Goal: Check status: Check status

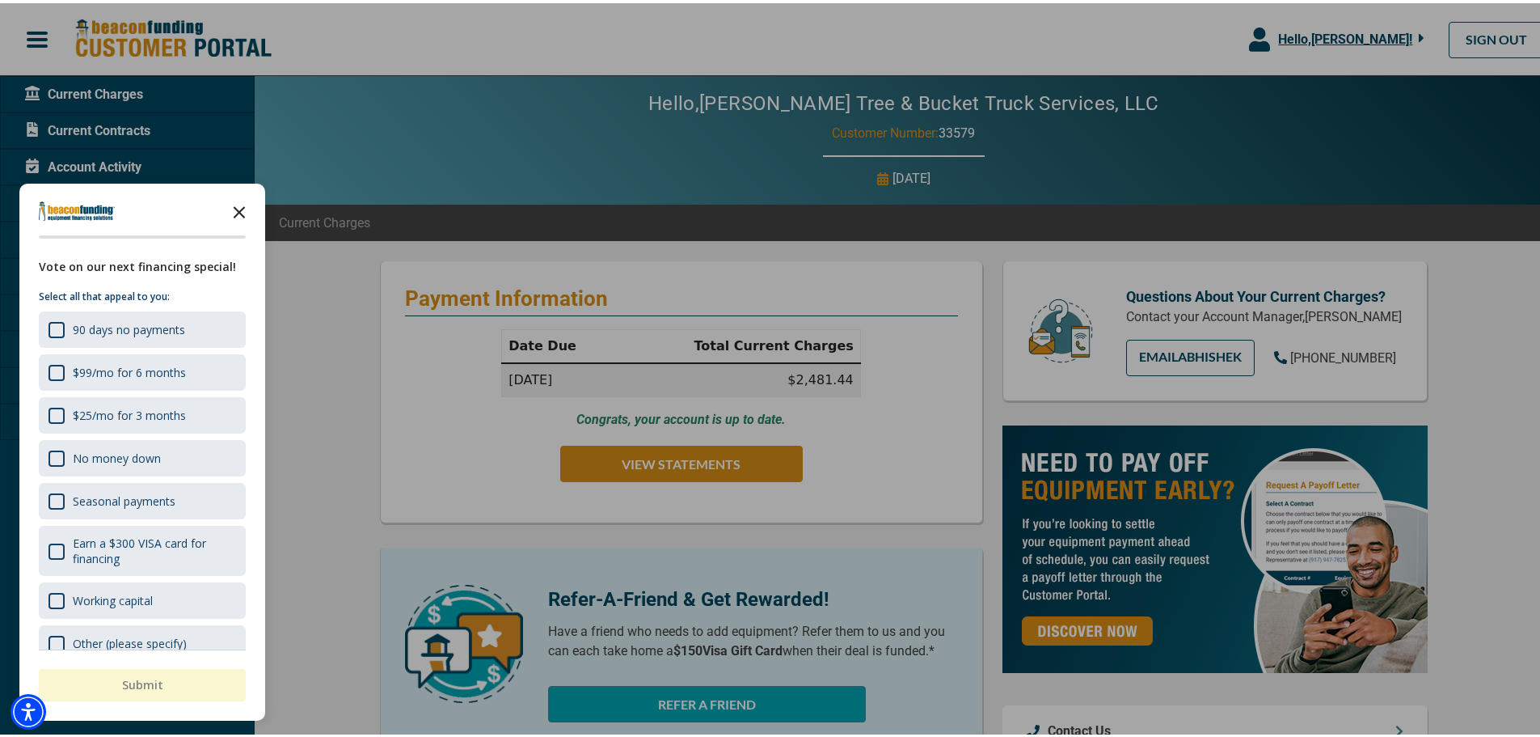
click at [234, 205] on polygon "Close the survey" at bounding box center [240, 209] width 12 height 12
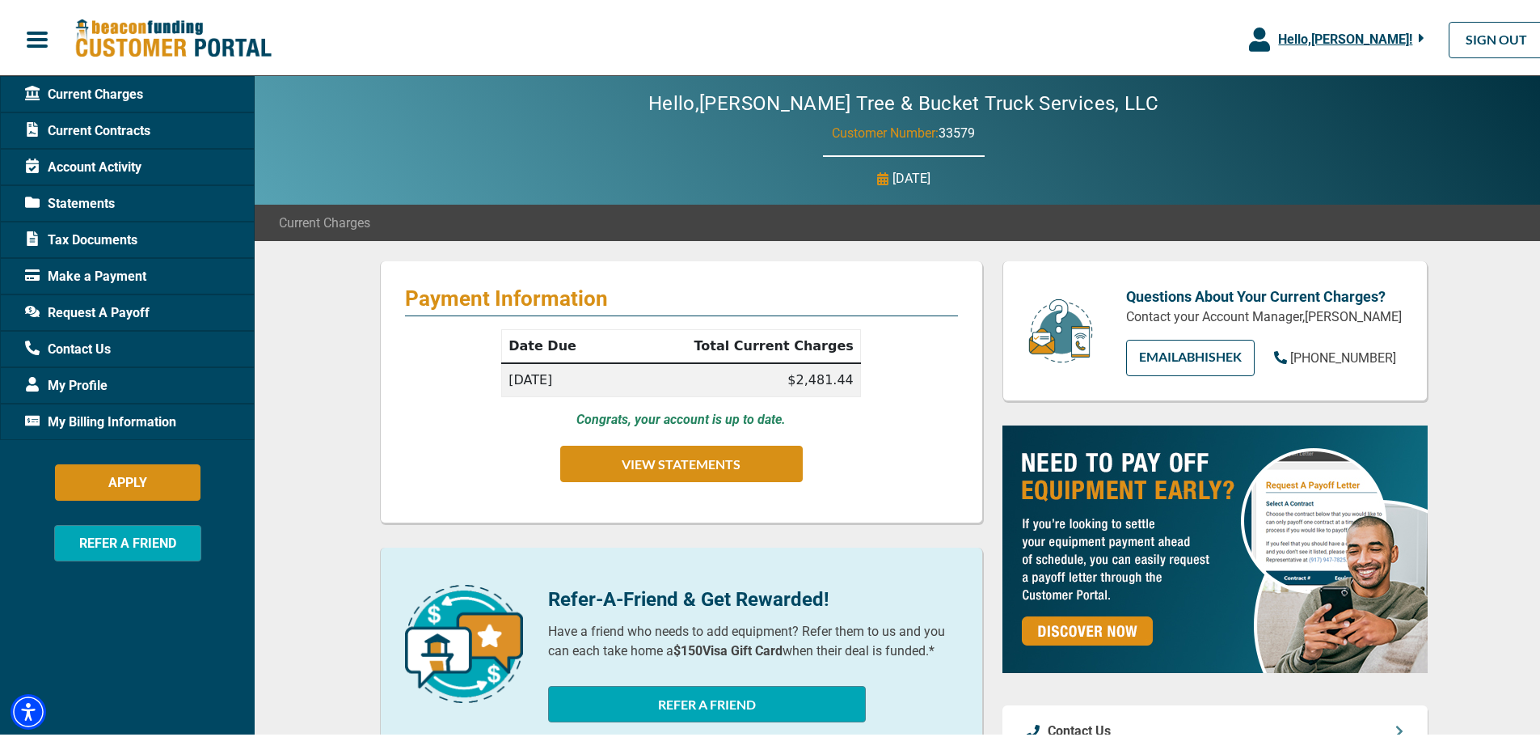
click at [93, 423] on span "My Billing Information" at bounding box center [100, 418] width 151 height 19
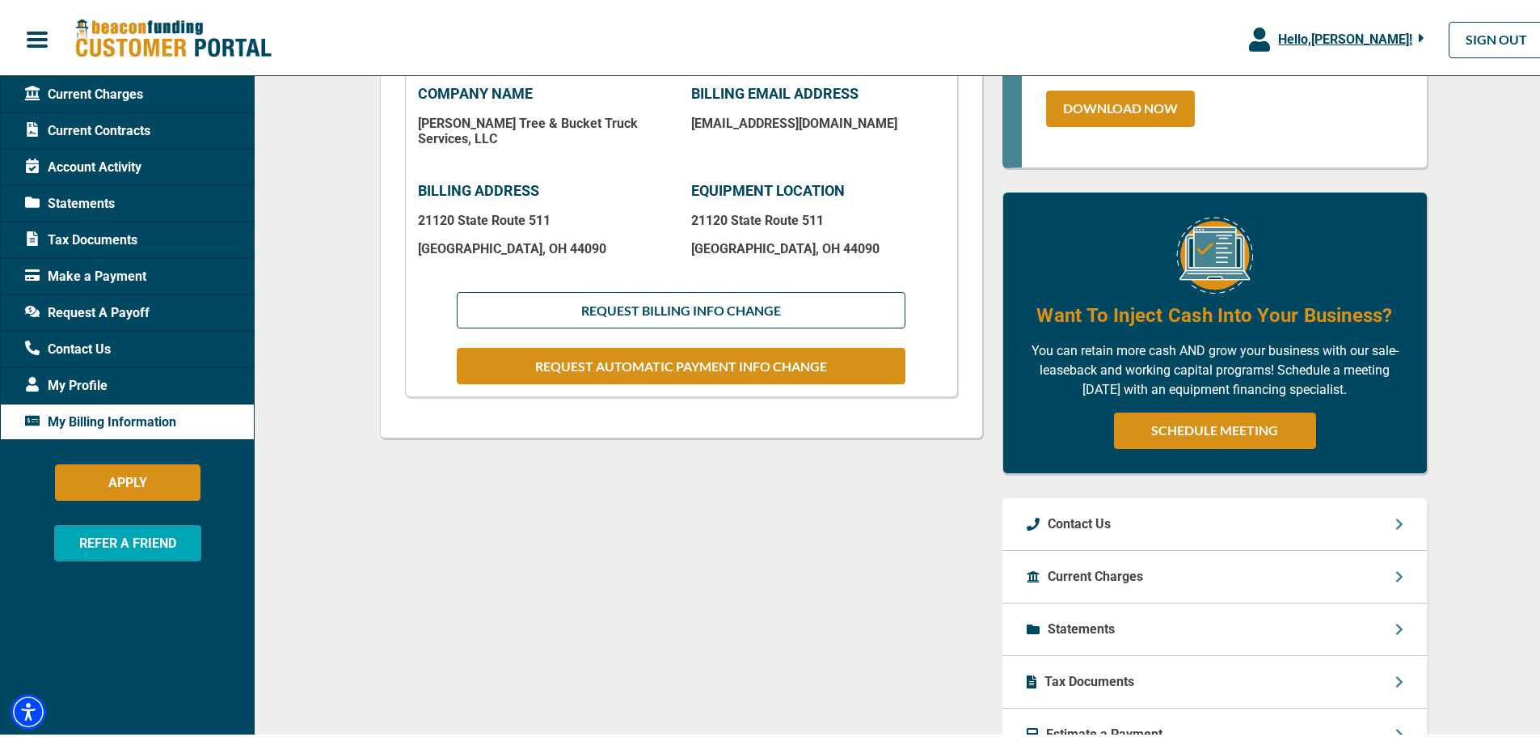
scroll to position [485, 0]
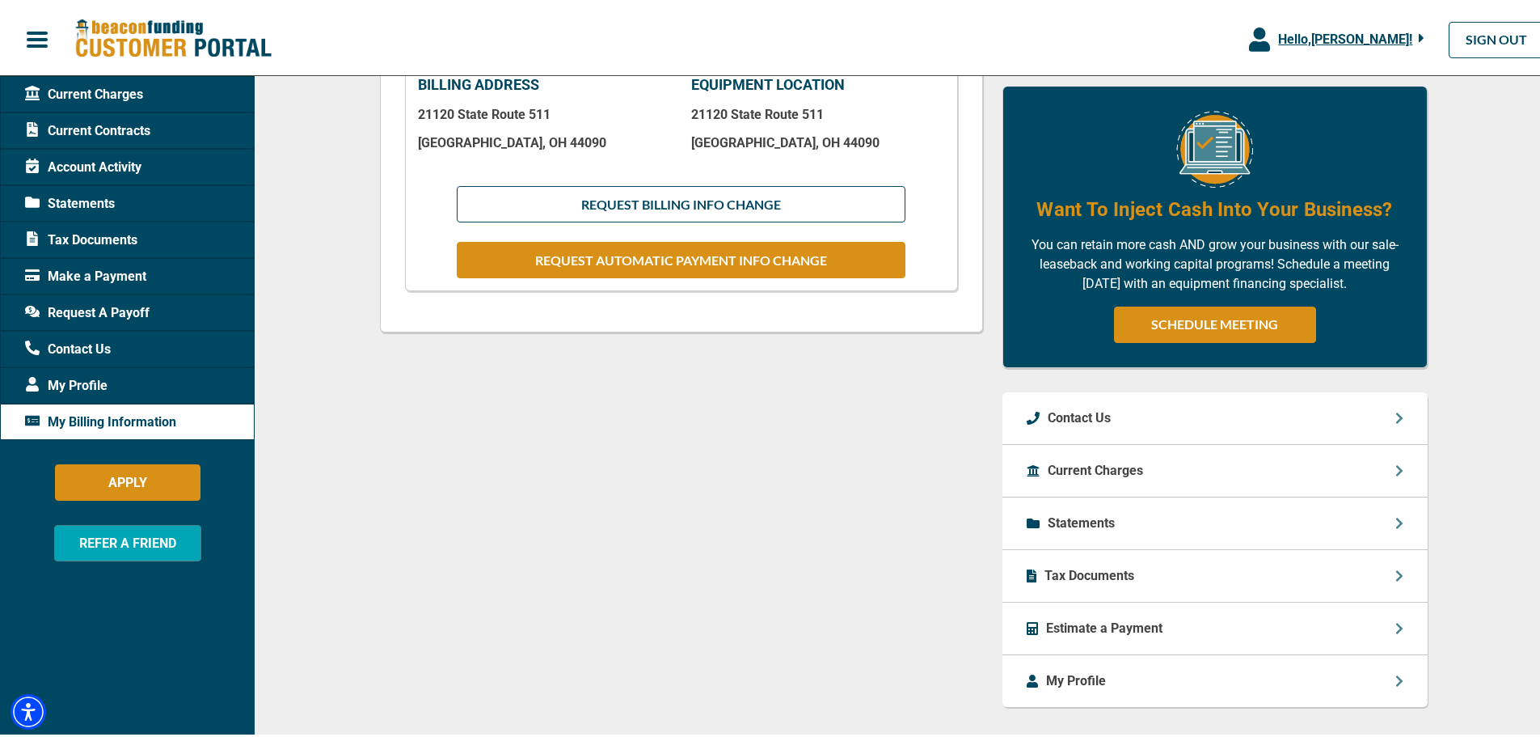
click at [1067, 517] on p "Statements" at bounding box center [1081, 519] width 67 height 19
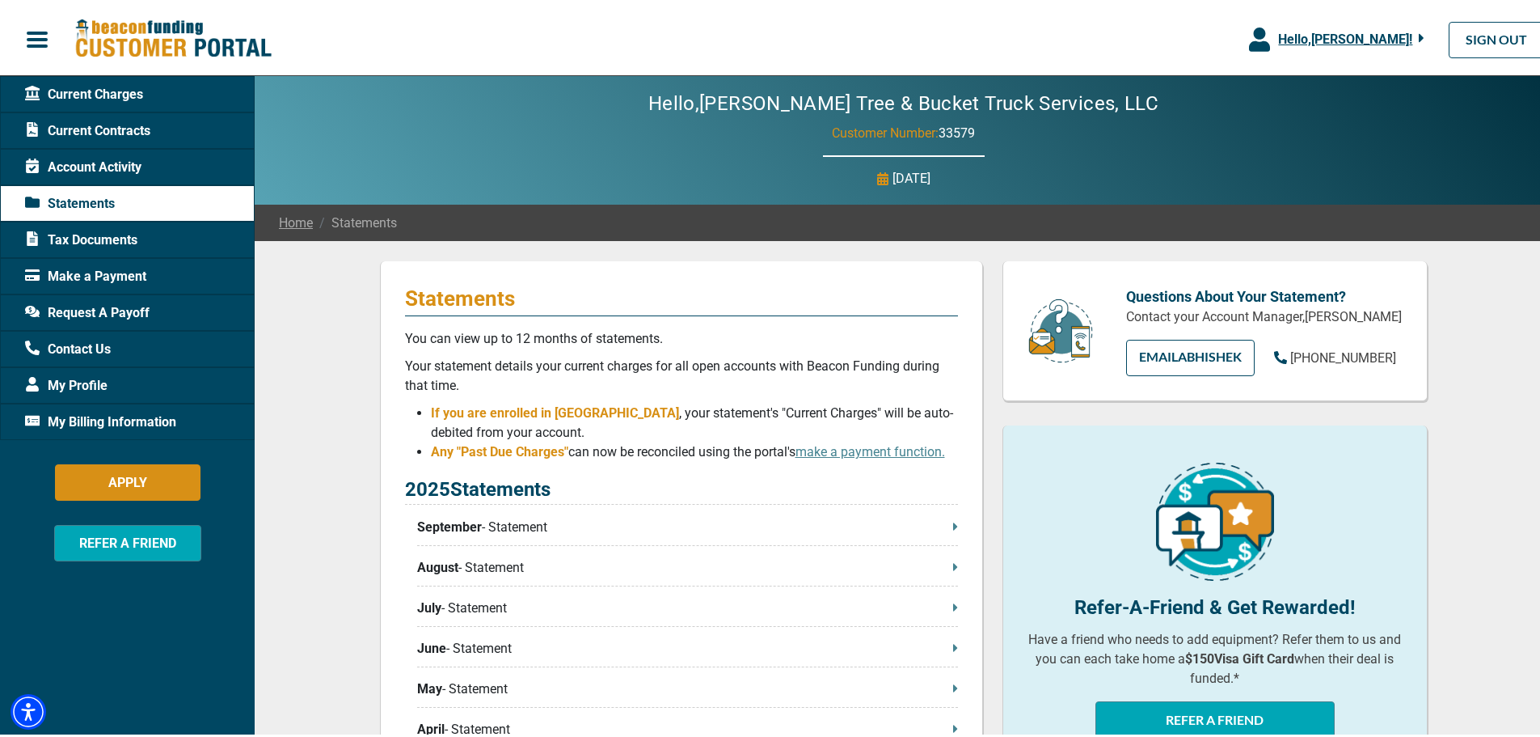
click at [441, 527] on span "September" at bounding box center [449, 523] width 65 height 19
click at [69, 225] on div "Tax Documents" at bounding box center [127, 236] width 255 height 36
click at [70, 233] on span "Tax Documents" at bounding box center [81, 236] width 112 height 19
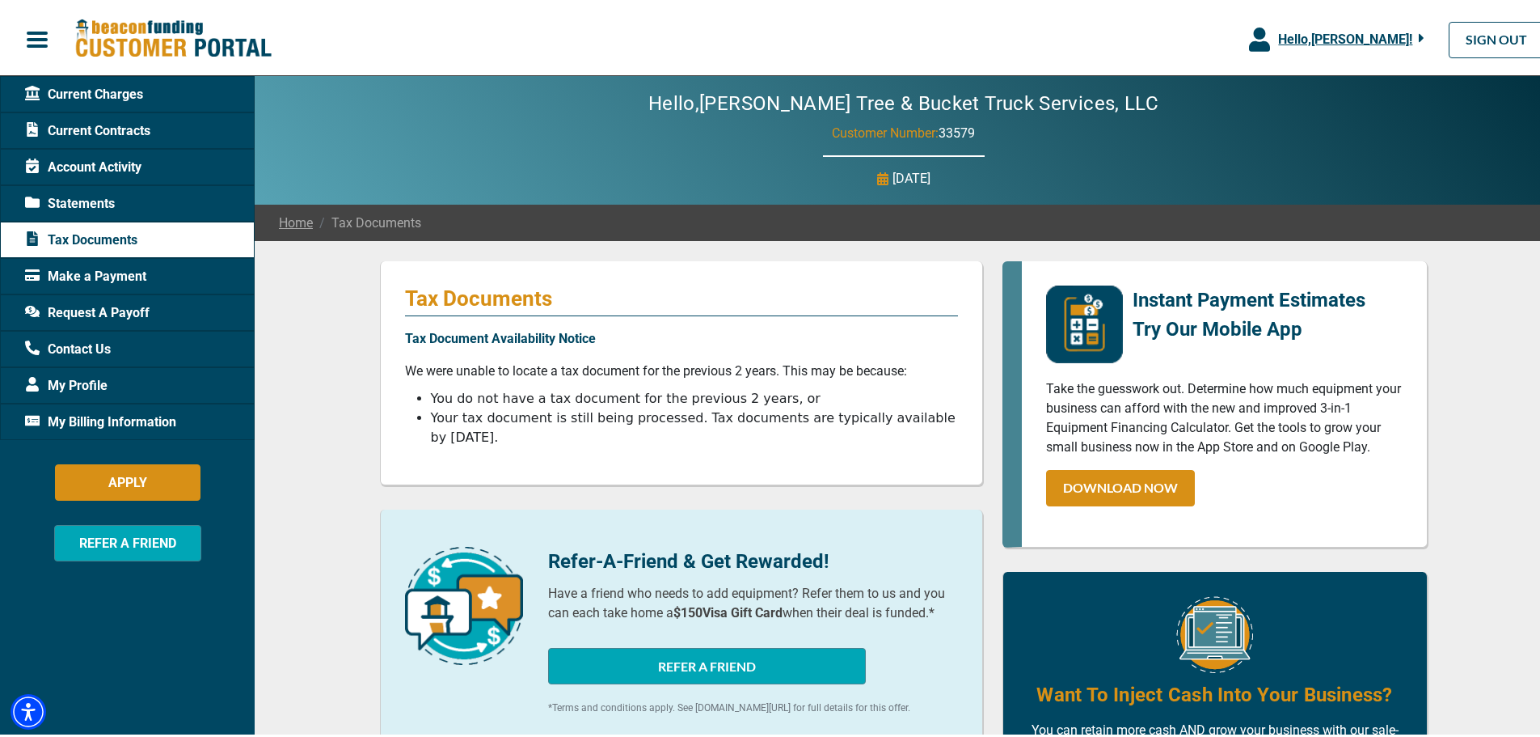
click at [91, 118] on span "Current Contracts" at bounding box center [87, 127] width 125 height 19
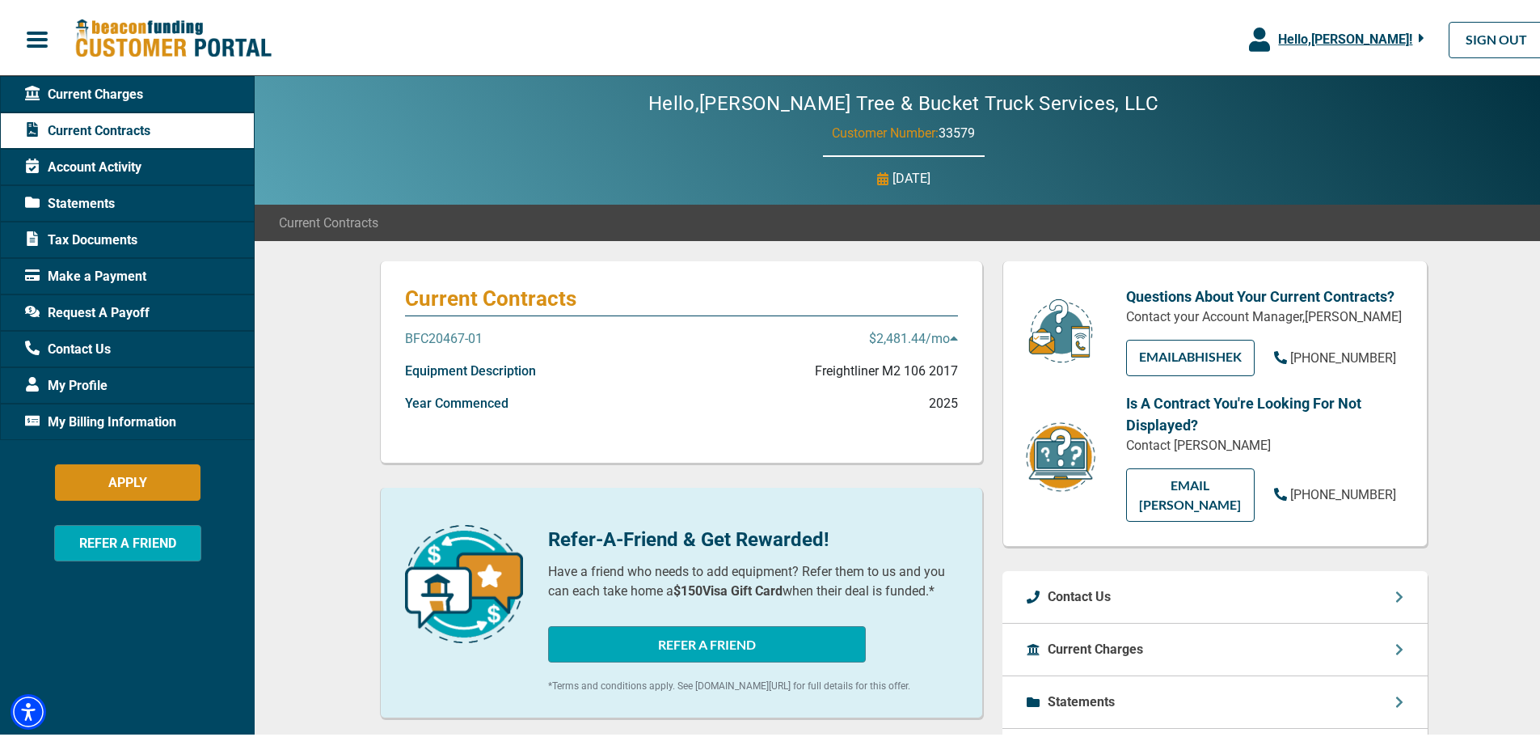
click at [60, 161] on span "Account Activity" at bounding box center [83, 163] width 116 height 19
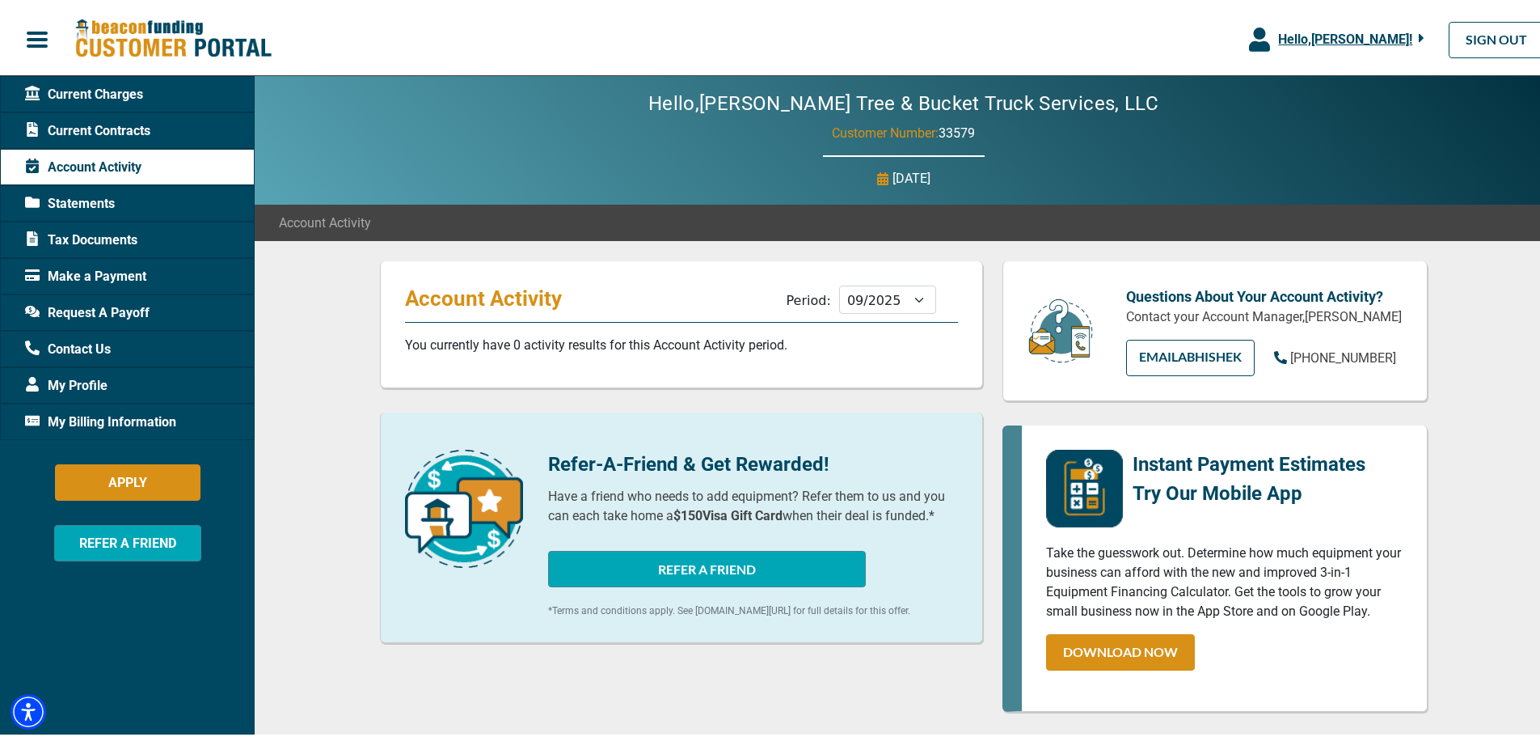
click at [83, 378] on span "My Profile" at bounding box center [66, 382] width 82 height 19
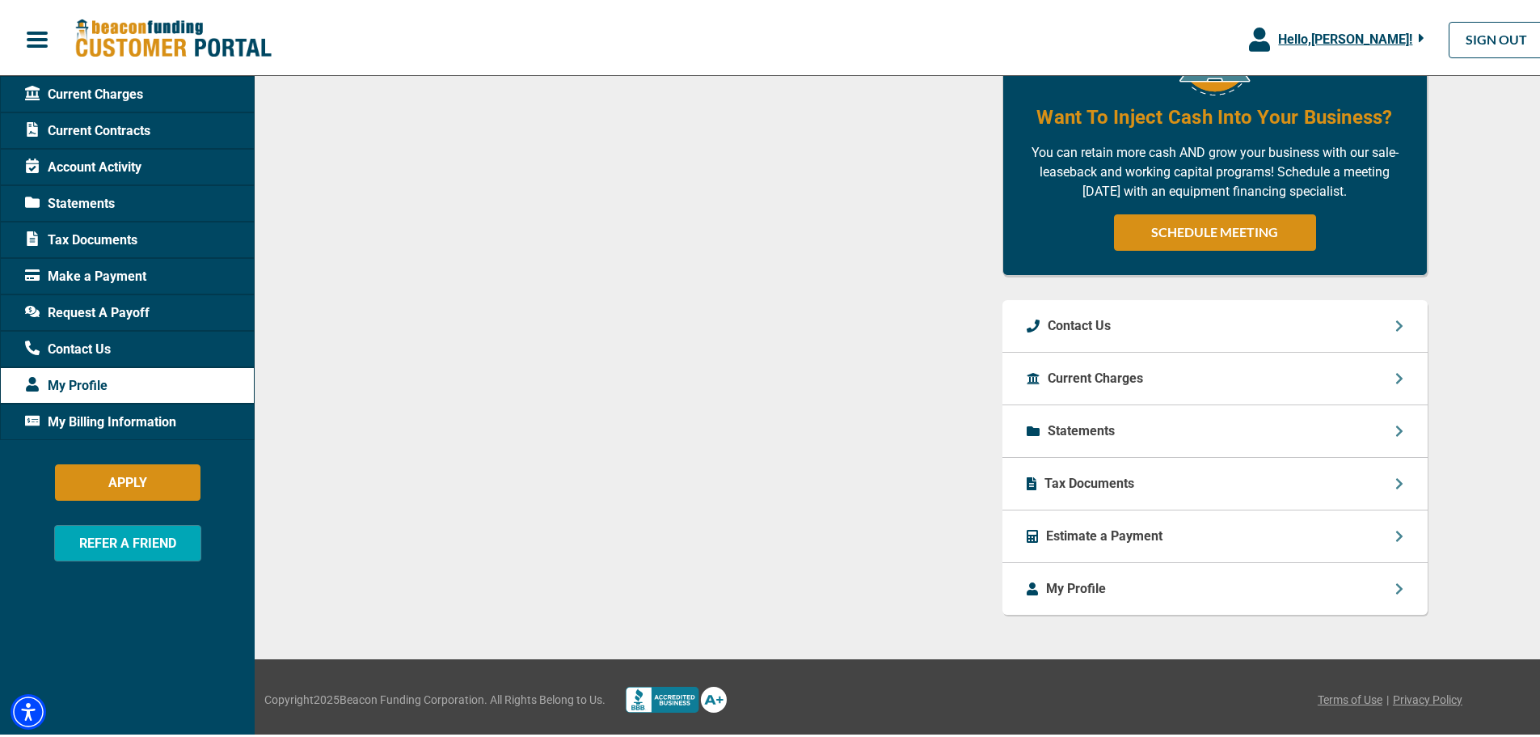
scroll to position [984, 0]
click at [1069, 368] on p "Current Charges" at bounding box center [1095, 374] width 95 height 19
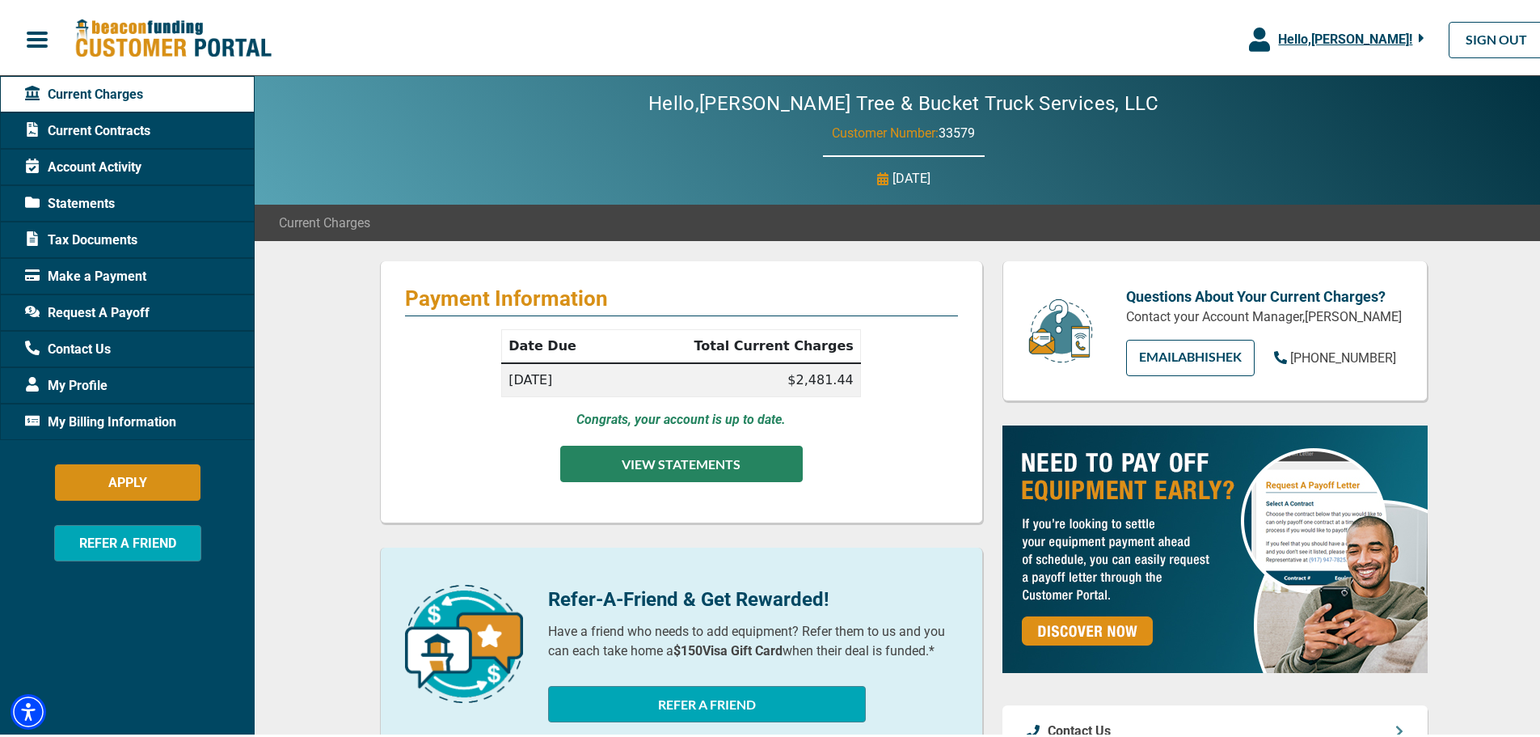
click at [654, 460] on button "VIEW STATEMENTS" at bounding box center [681, 460] width 243 height 36
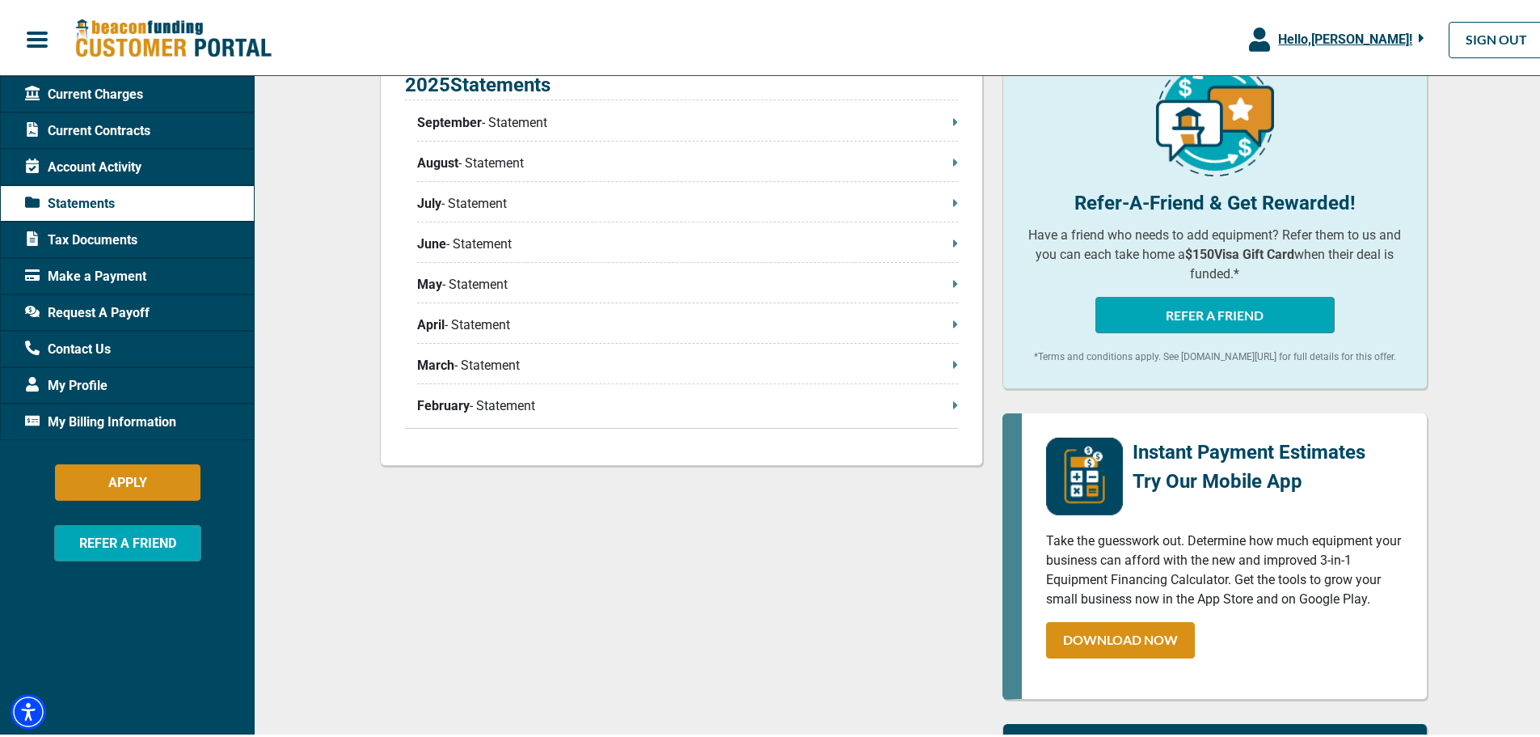
scroll to position [323, 0]
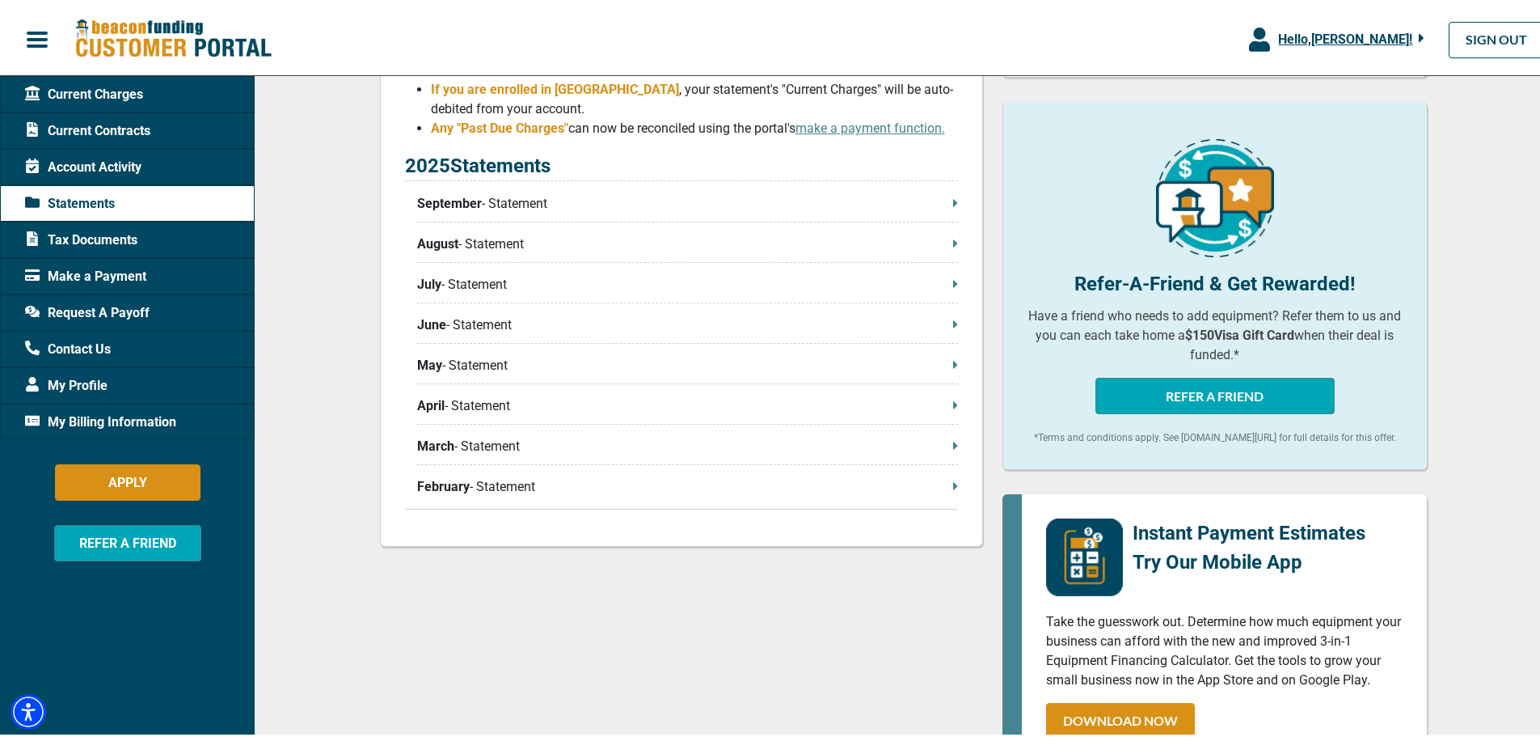
click at [826, 249] on p "August - Statement" at bounding box center [687, 240] width 541 height 19
click at [91, 155] on span "Account Activity" at bounding box center [83, 163] width 116 height 19
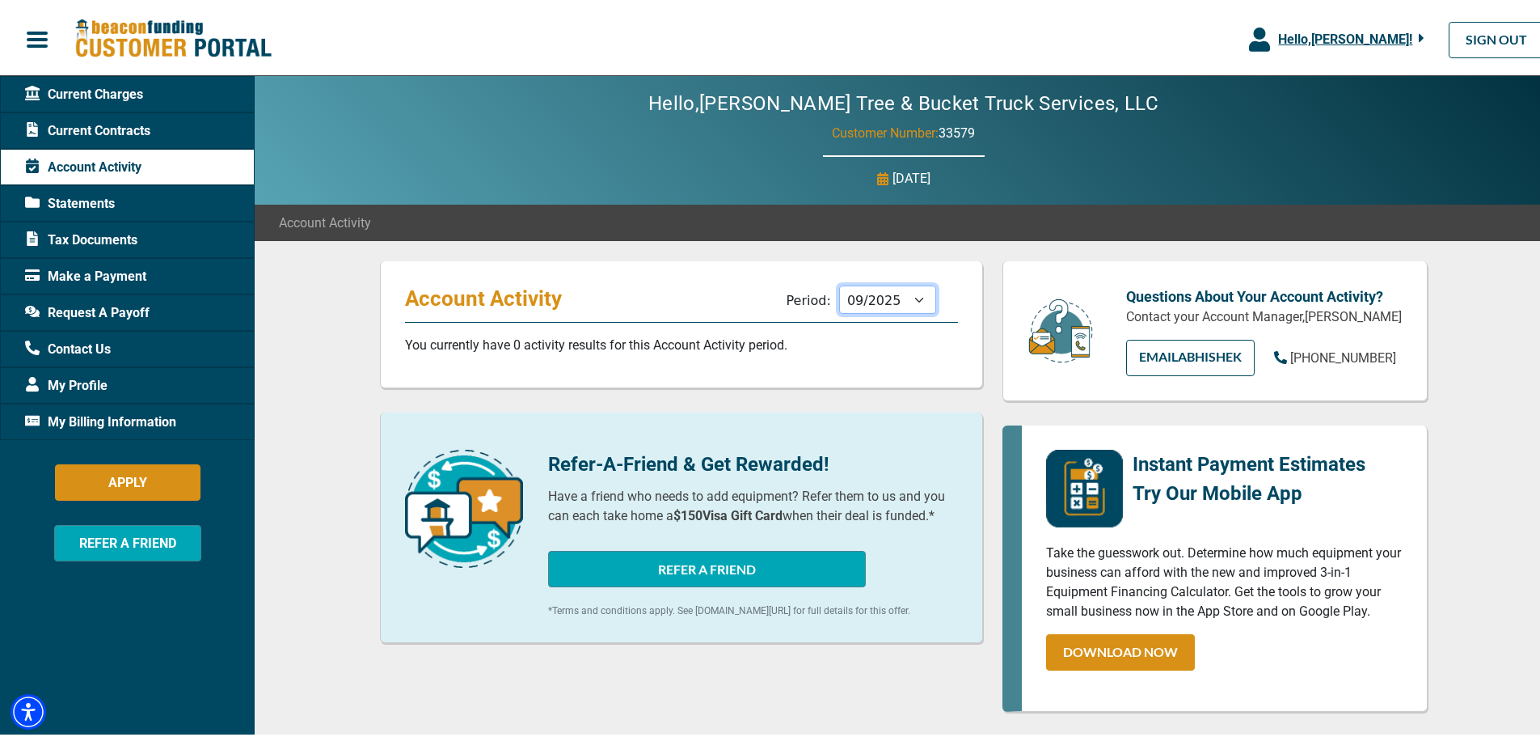
click at [919, 288] on select "10/2025 09/2025 08/2025 07/2025 06/2025 05/2025 04/2025 03/2025 02/2025 01/2025…" at bounding box center [887, 296] width 97 height 28
click at [839, 282] on select "10/2025 09/2025 08/2025 07/2025 06/2025 05/2025 04/2025 03/2025 02/2025 01/2025…" at bounding box center [887, 296] width 97 height 28
click at [903, 298] on select "10/2025 09/2025 08/2025 07/2025 06/2025 05/2025 04/2025 03/2025 02/2025 01/2025…" at bounding box center [887, 296] width 97 height 28
click at [839, 282] on select "10/2025 09/2025 08/2025 07/2025 06/2025 05/2025 04/2025 03/2025 02/2025 01/2025…" at bounding box center [887, 296] width 97 height 28
click at [914, 300] on select "10/2025 09/2025 08/2025 07/2025 06/2025 05/2025 04/2025 03/2025 02/2025 01/2025…" at bounding box center [887, 296] width 97 height 28
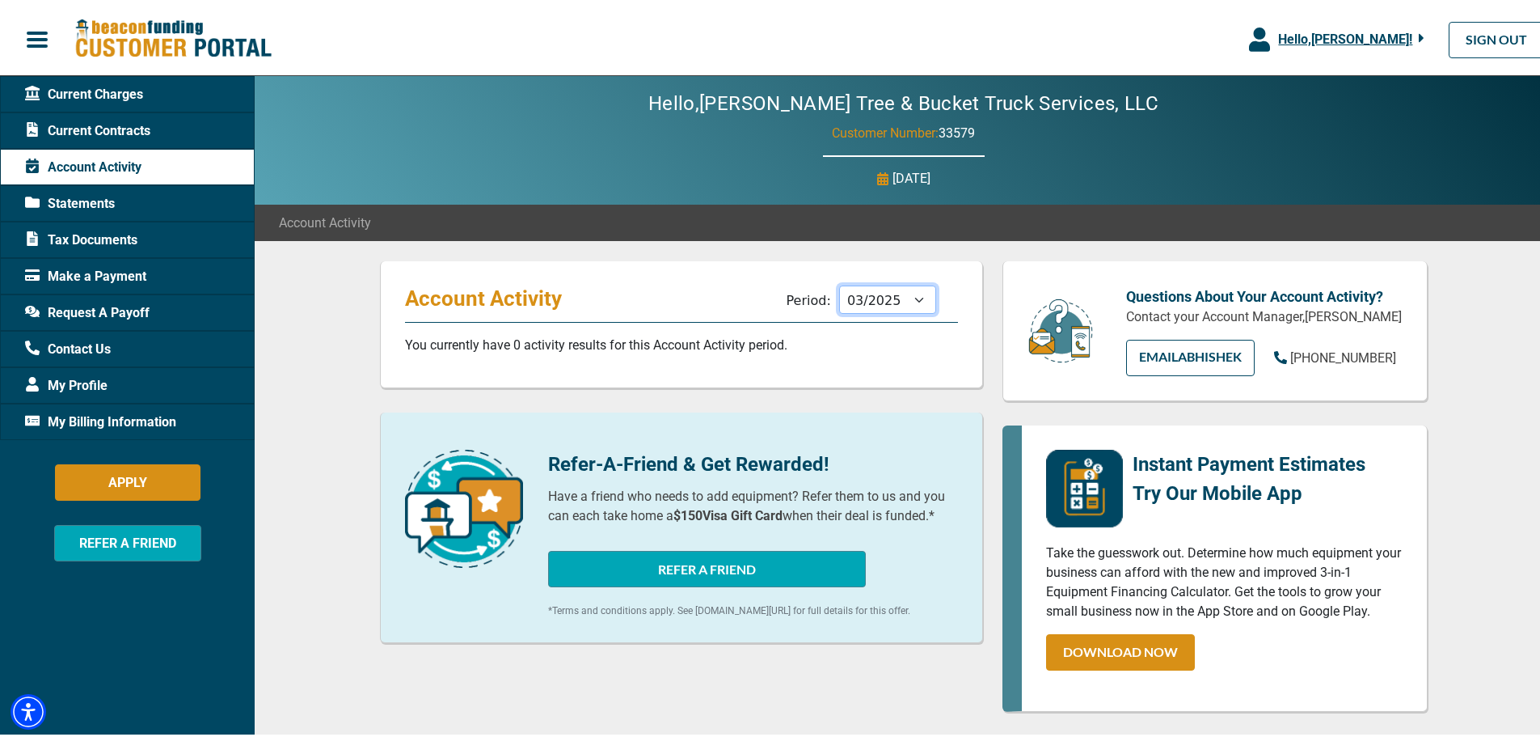
select select "04/2025"
click at [839, 282] on select "10/2025 09/2025 08/2025 07/2025 06/2025 05/2025 04/2025 03/2025 02/2025 01/2025…" at bounding box center [887, 296] width 97 height 28
click at [30, 39] on span "button" at bounding box center [37, 36] width 24 height 24
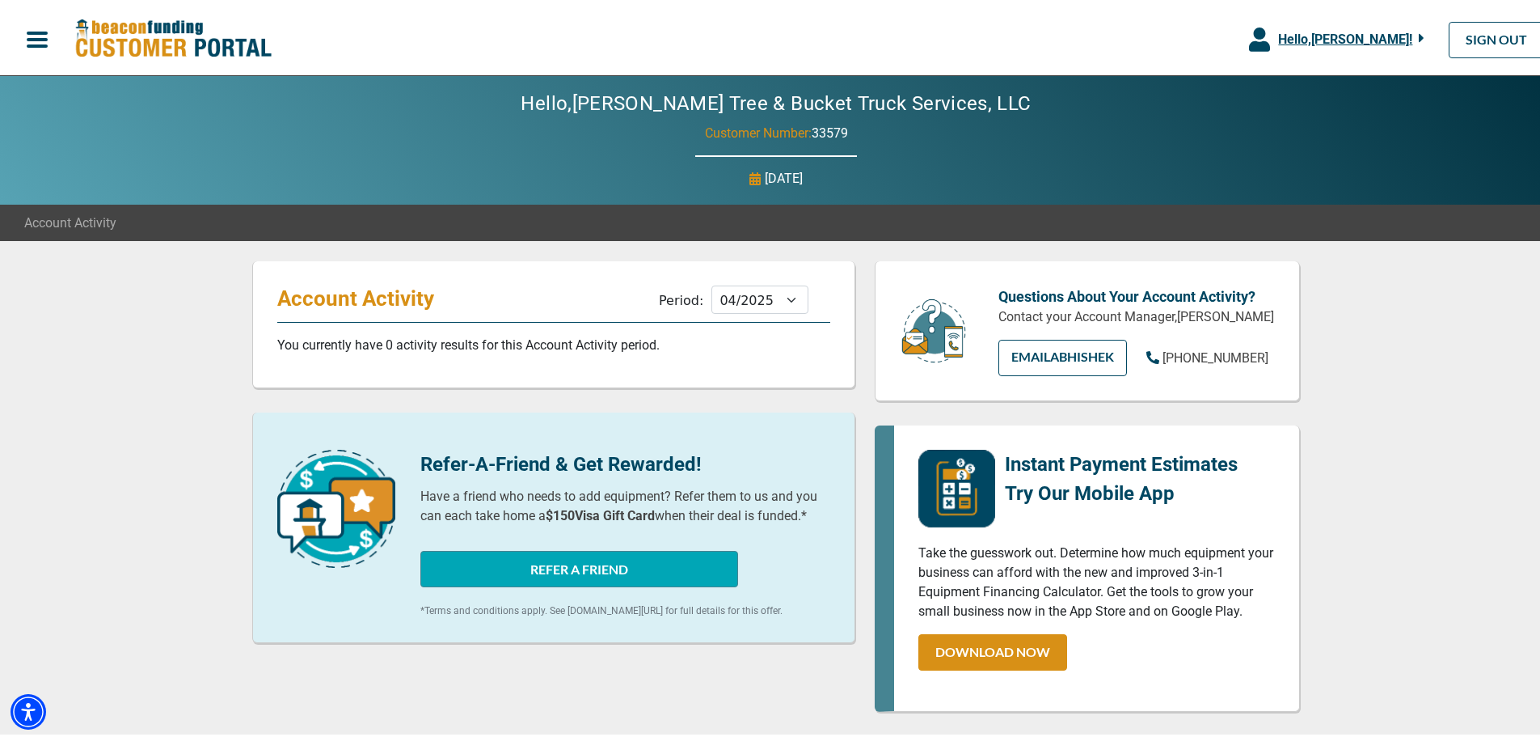
click at [30, 40] on span "button" at bounding box center [37, 36] width 24 height 24
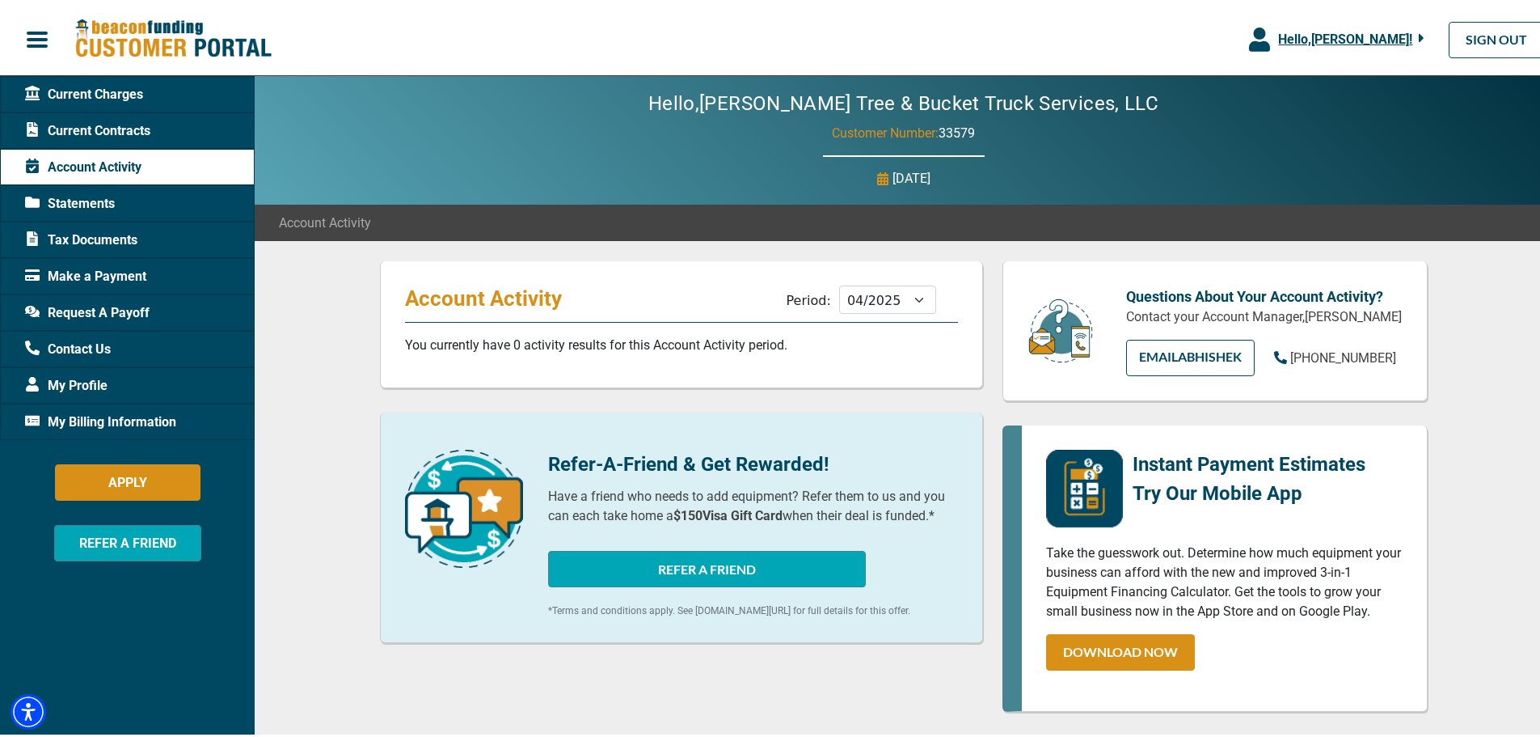
click at [1370, 31] on span "Hello, [PERSON_NAME] !" at bounding box center [1345, 35] width 134 height 15
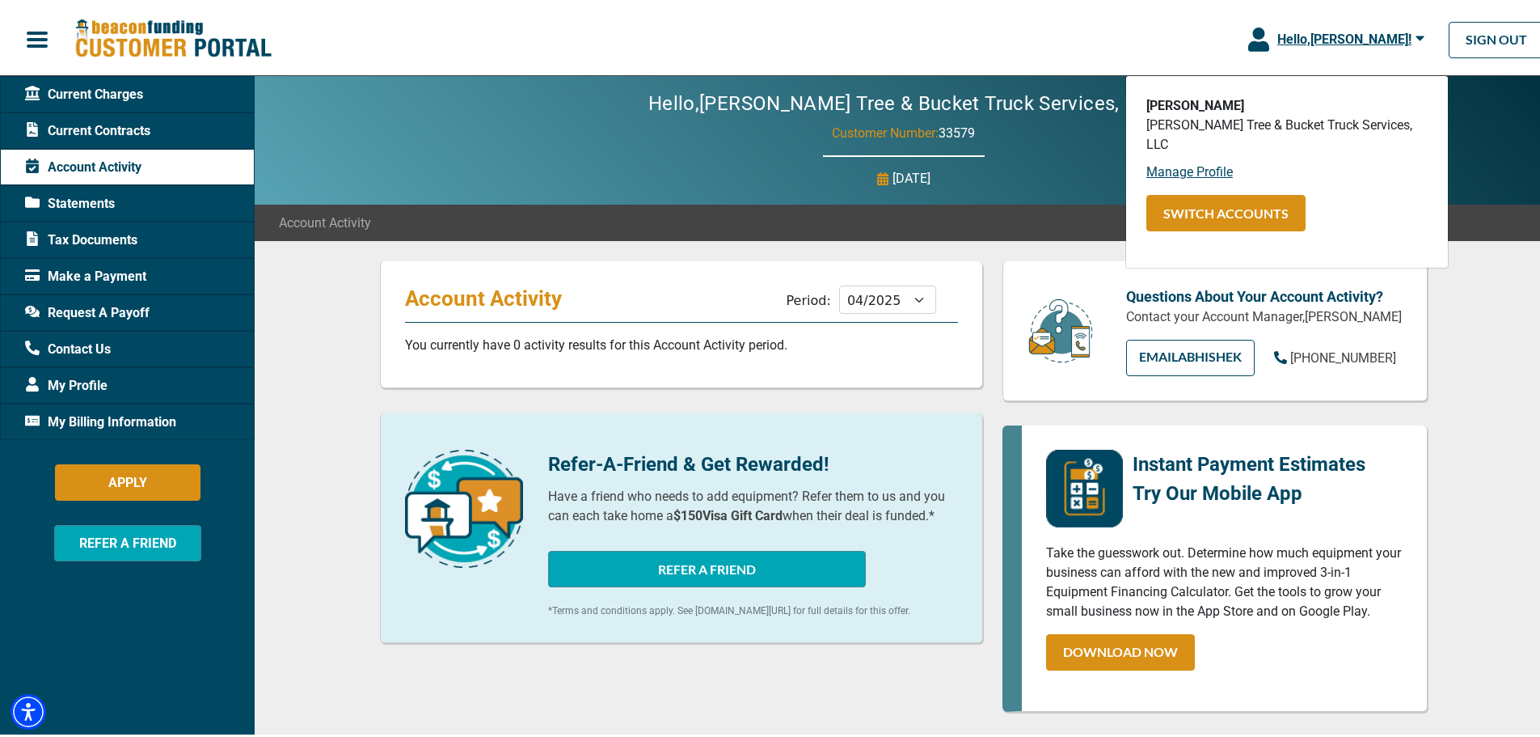
click at [506, 129] on div "Hello, [PERSON_NAME] Tree & Bucket Truck Services, LLC Customer Number: 33579 […" at bounding box center [904, 137] width 1298 height 129
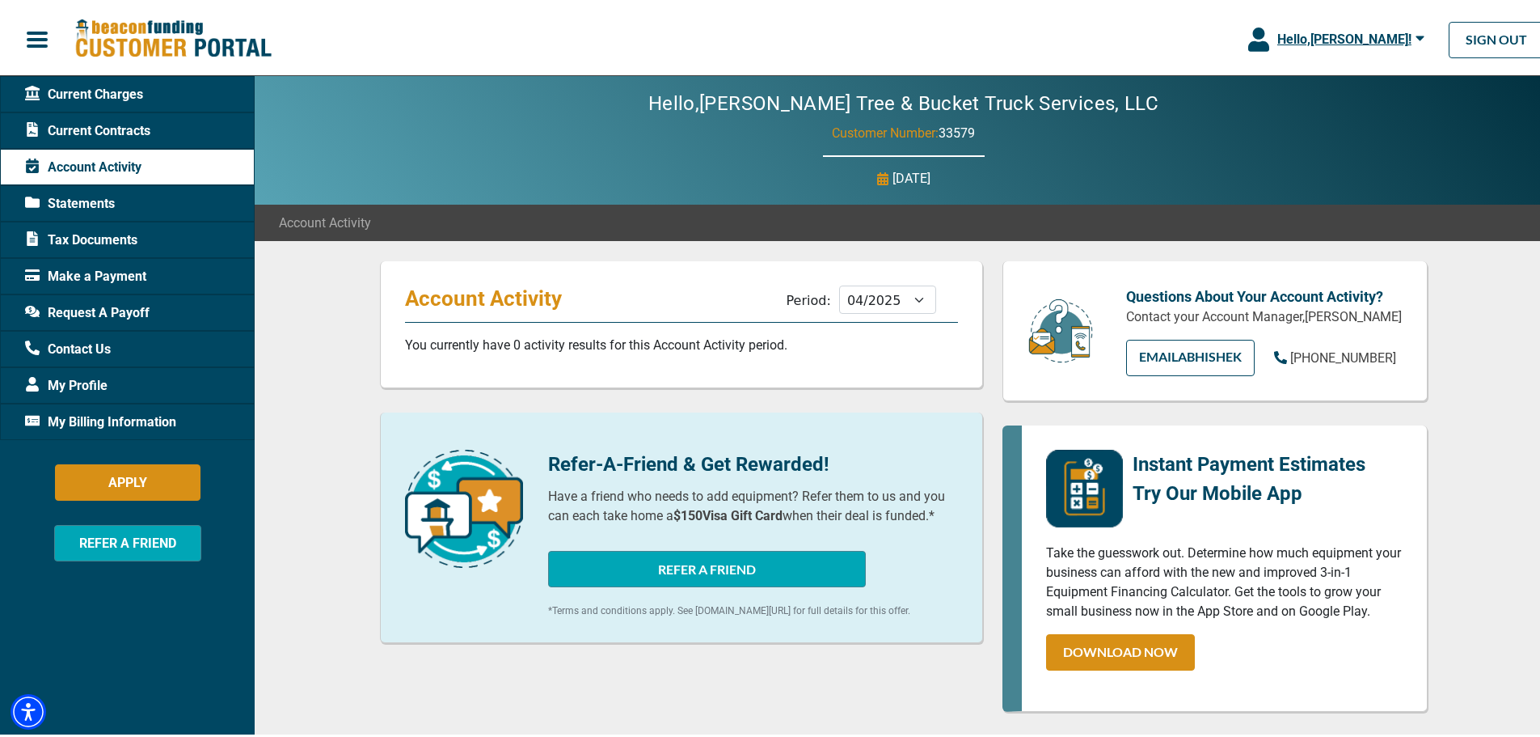
click at [97, 121] on span "Current Contracts" at bounding box center [87, 127] width 125 height 19
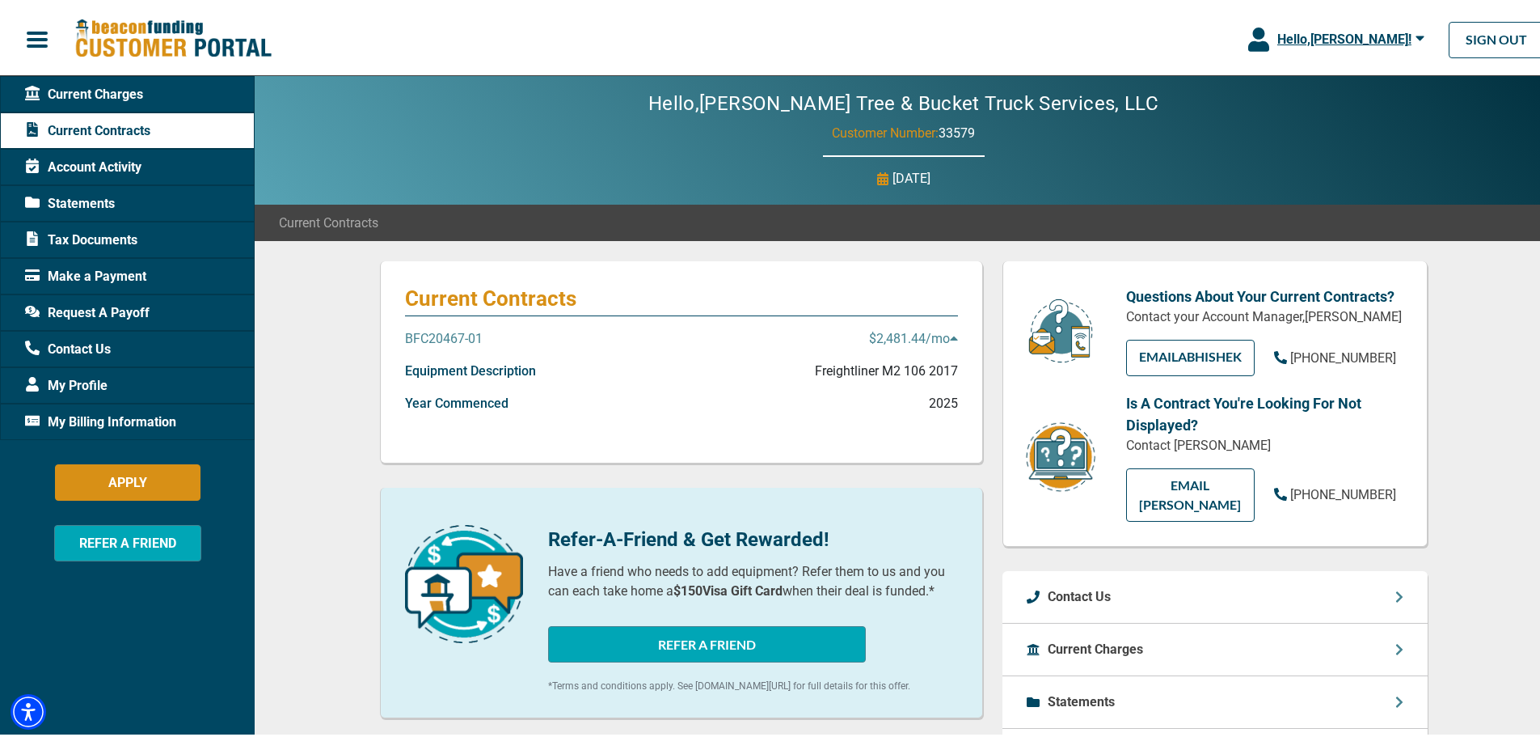
click at [873, 331] on p "$2,481.44 /mo" at bounding box center [913, 335] width 89 height 19
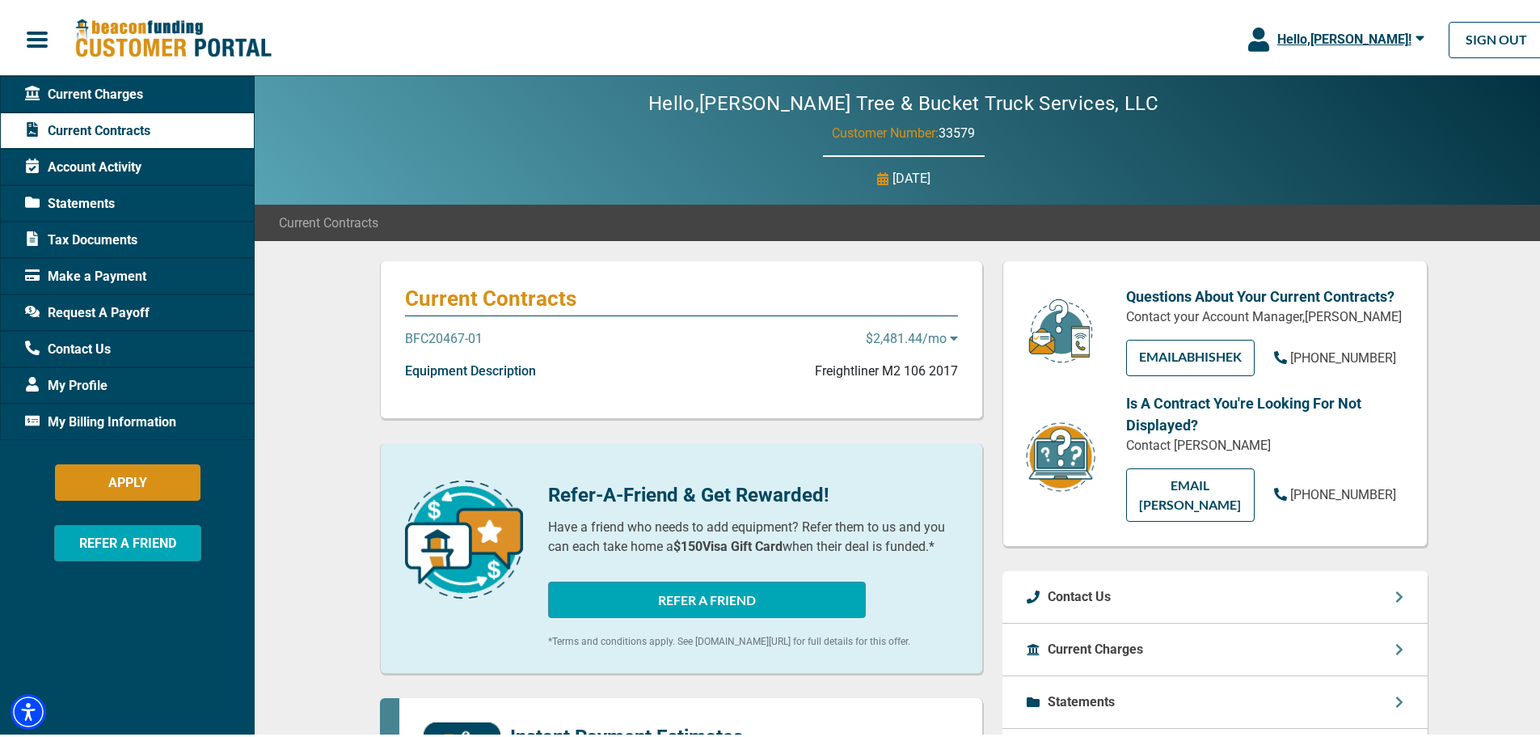
click at [873, 331] on p "$2,481.44 /mo" at bounding box center [912, 335] width 92 height 19
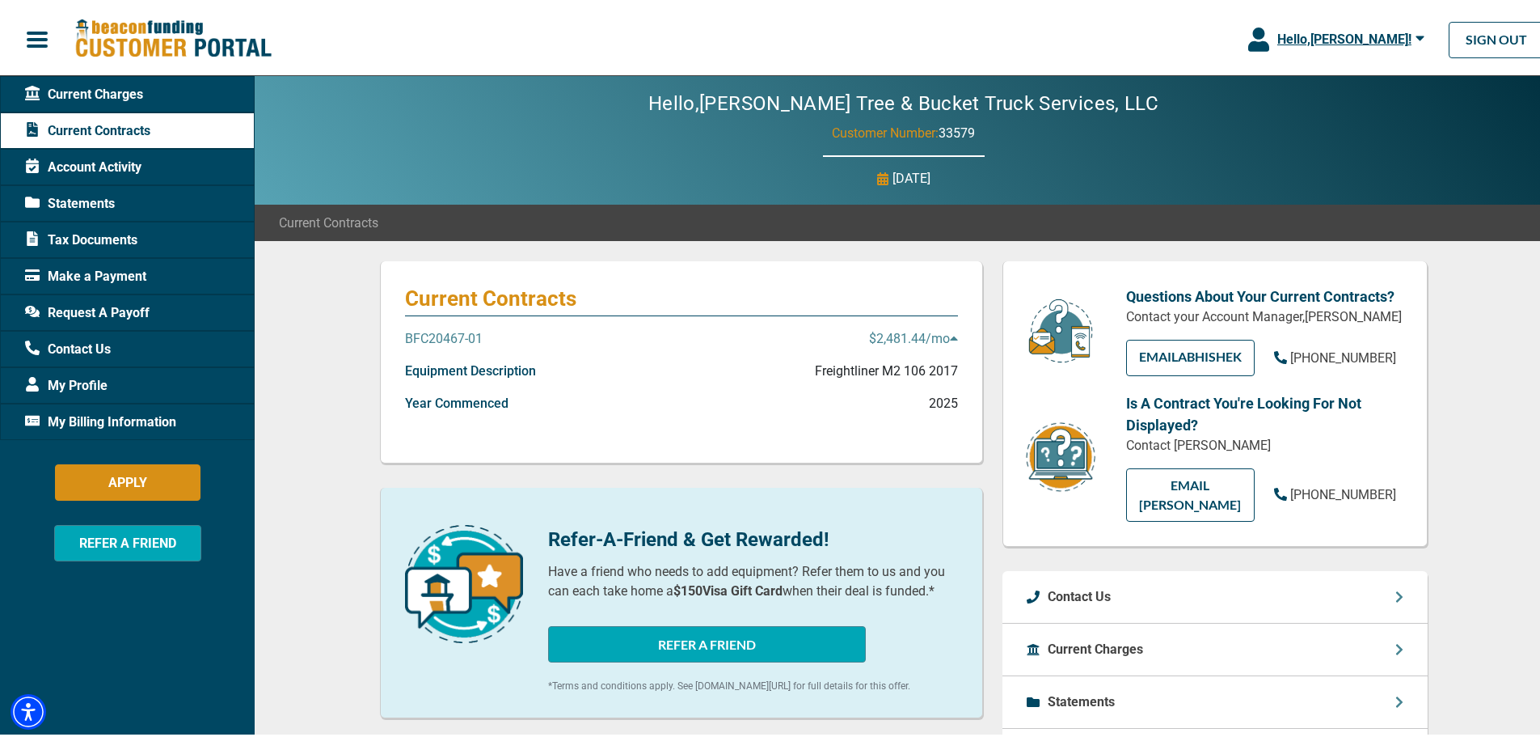
click at [422, 327] on p "BFC20467-01" at bounding box center [444, 335] width 78 height 19
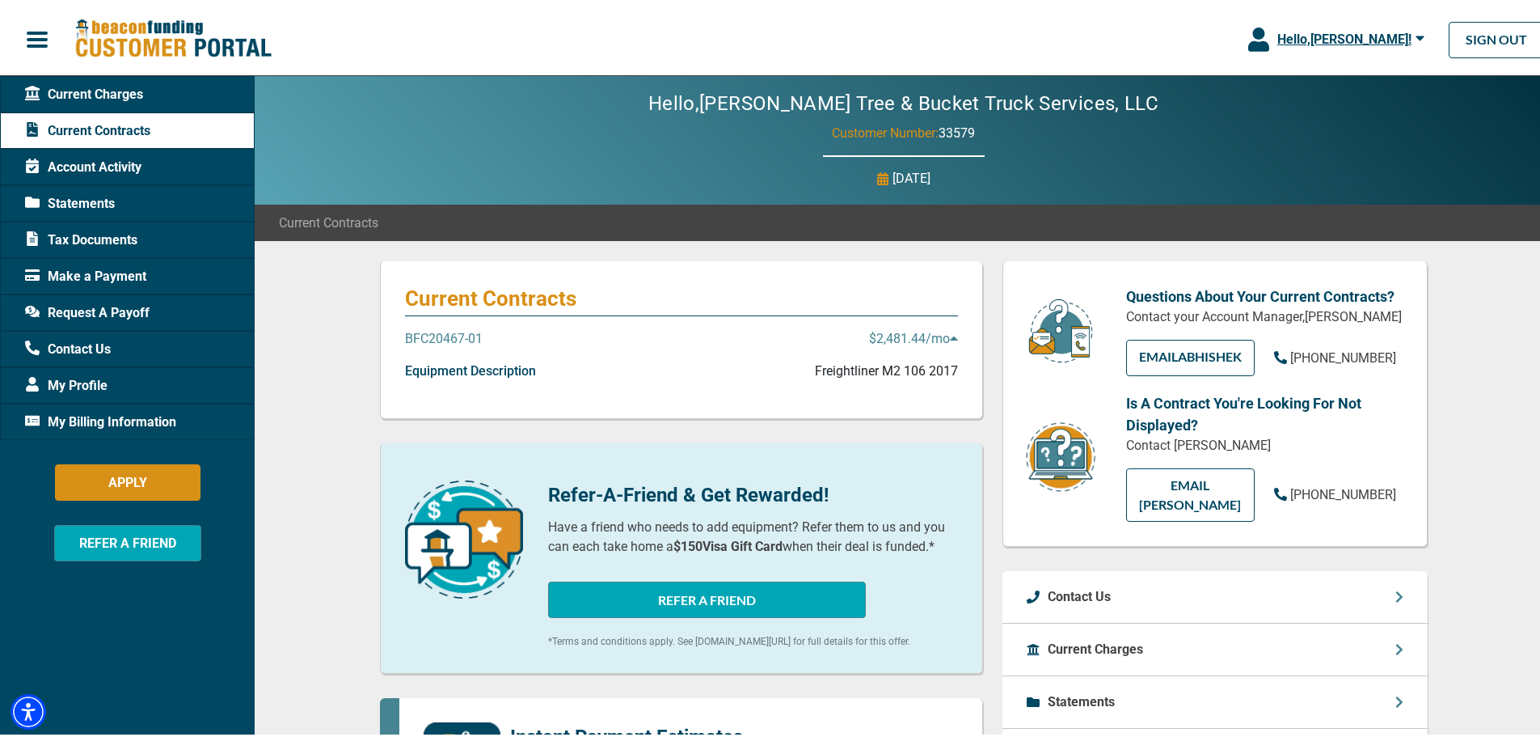
click at [422, 327] on p "BFC20467-01" at bounding box center [444, 335] width 78 height 19
